Goal: Task Accomplishment & Management: Use online tool/utility

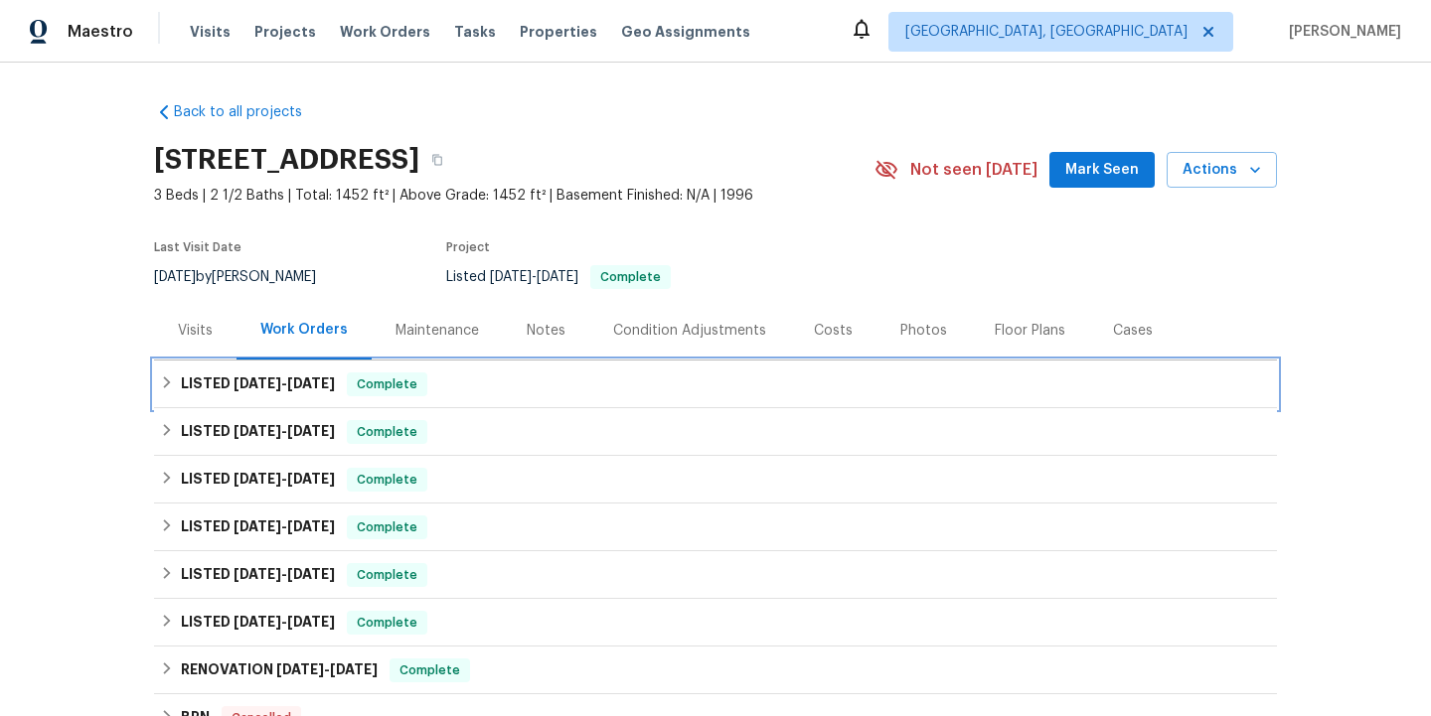
click at [265, 377] on span "[DATE]" at bounding box center [257, 384] width 48 height 14
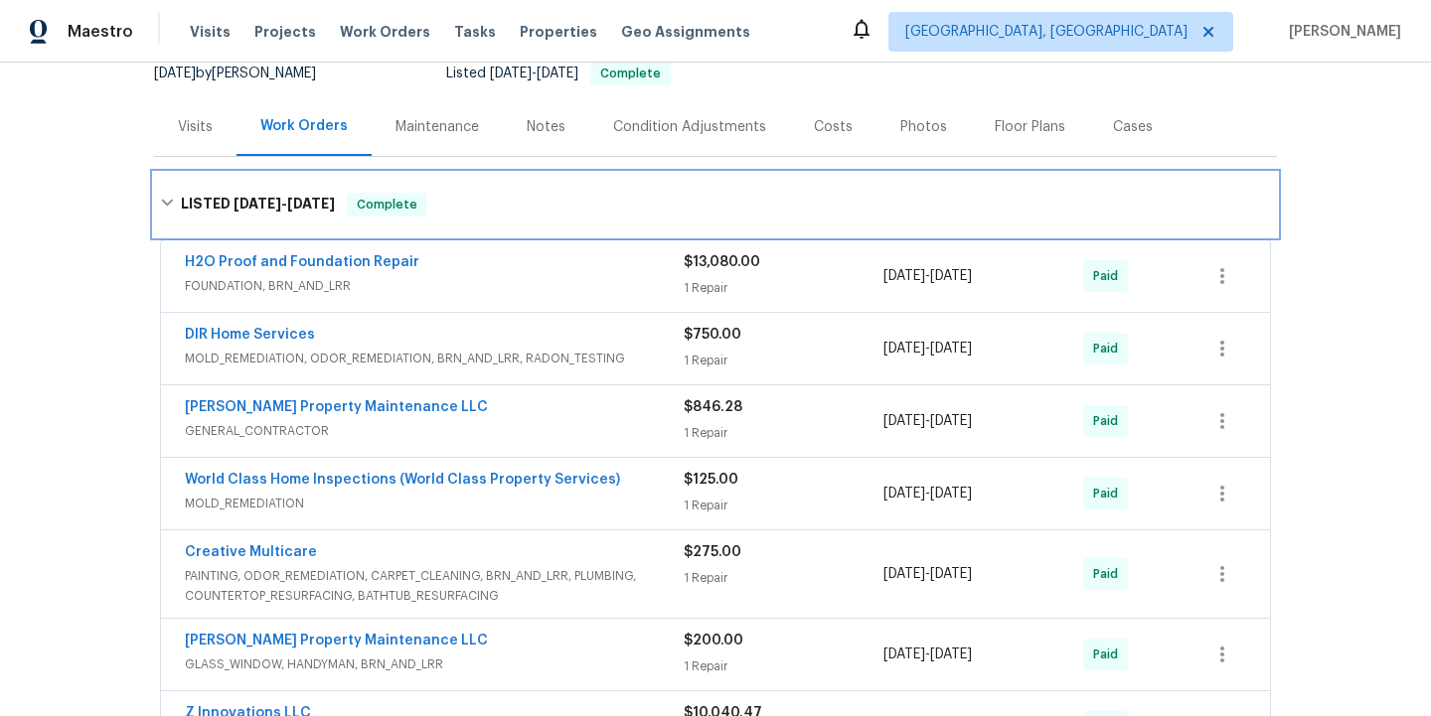
scroll to position [213, 0]
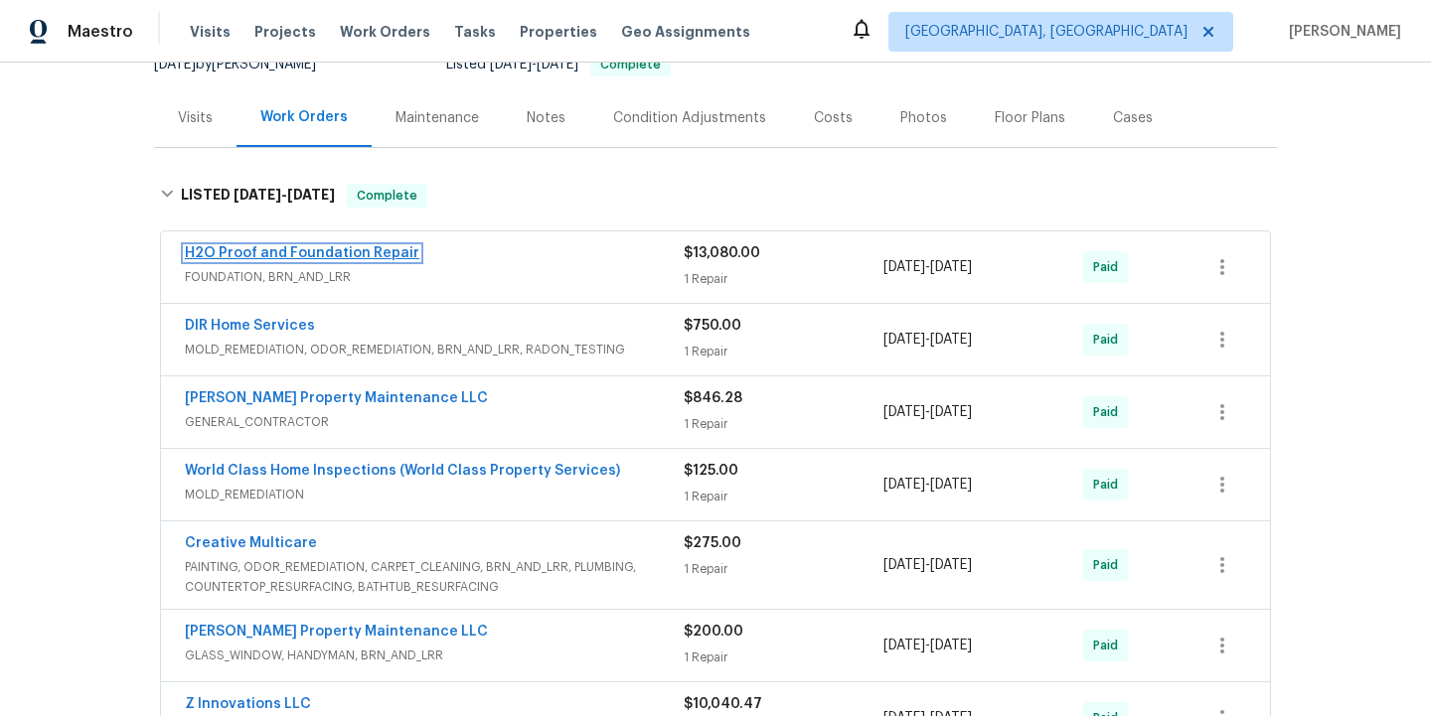
click at [355, 255] on link "H2O Proof and Foundation Repair" at bounding box center [302, 253] width 234 height 14
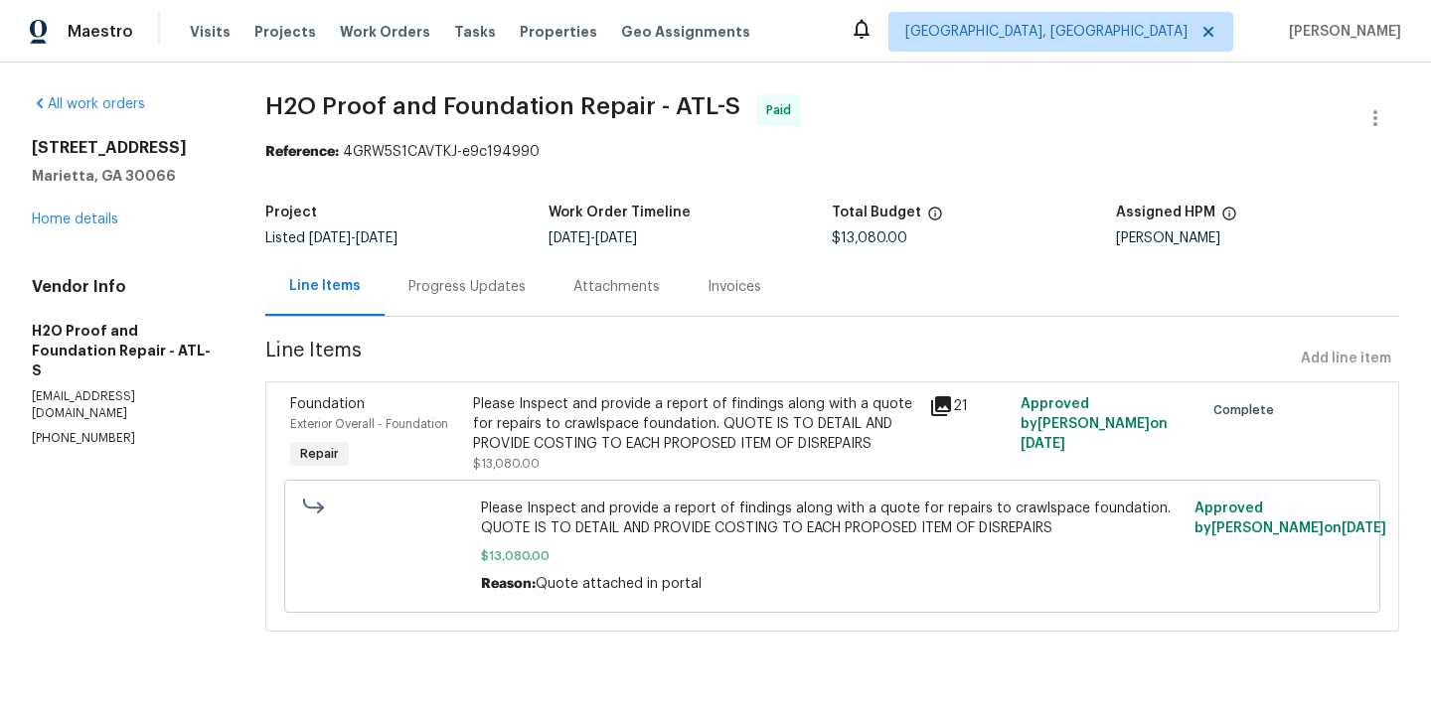
click at [621, 289] on div "Attachments" at bounding box center [616, 287] width 86 height 20
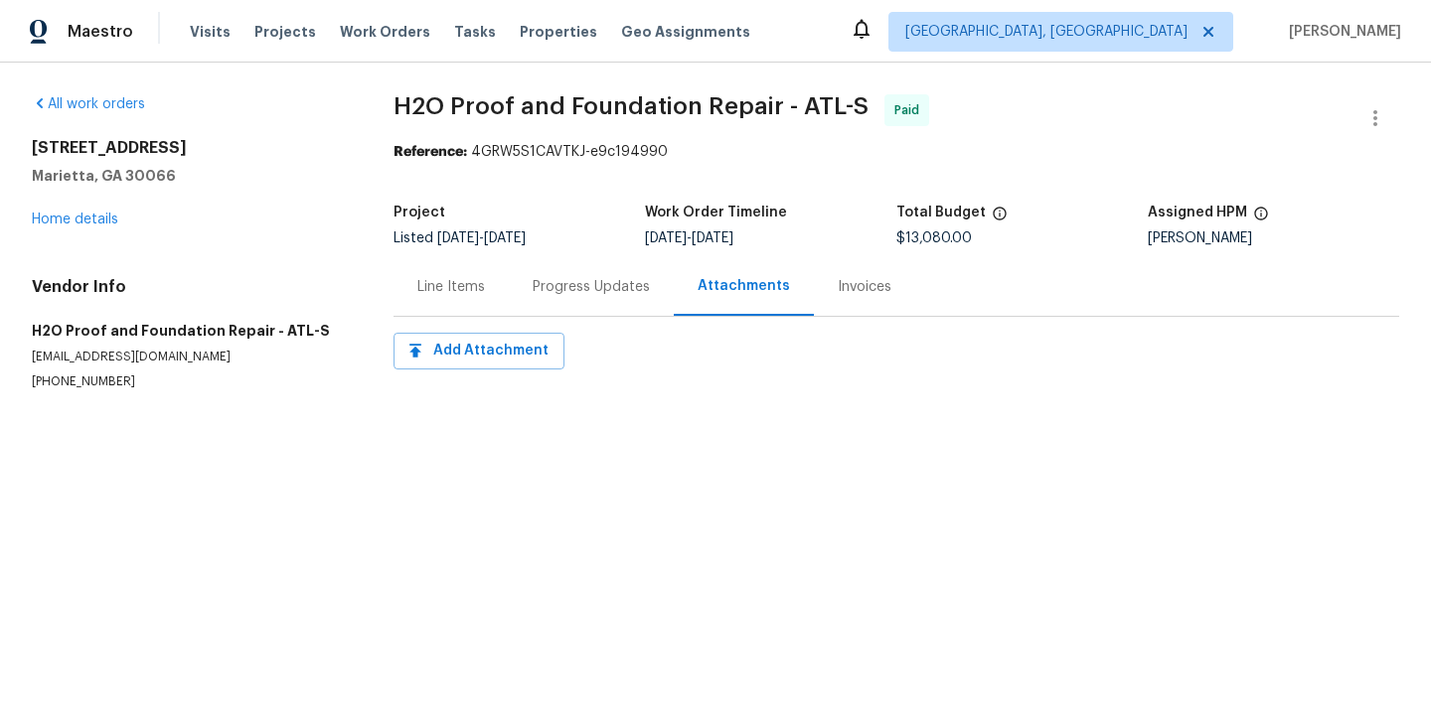
click at [845, 301] on div "Invoices" at bounding box center [864, 286] width 101 height 59
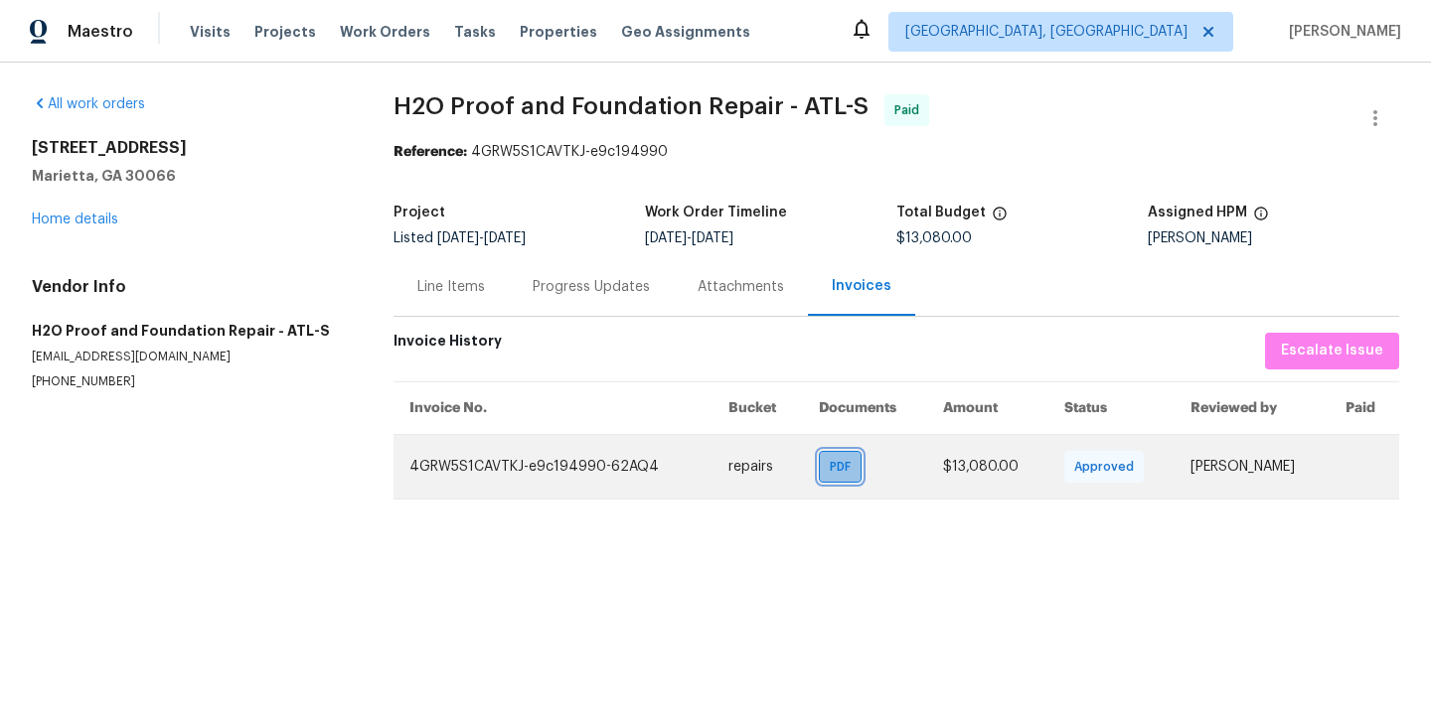
click at [830, 462] on span "PDF" at bounding box center [844, 467] width 29 height 20
